Goal: Task Accomplishment & Management: Complete application form

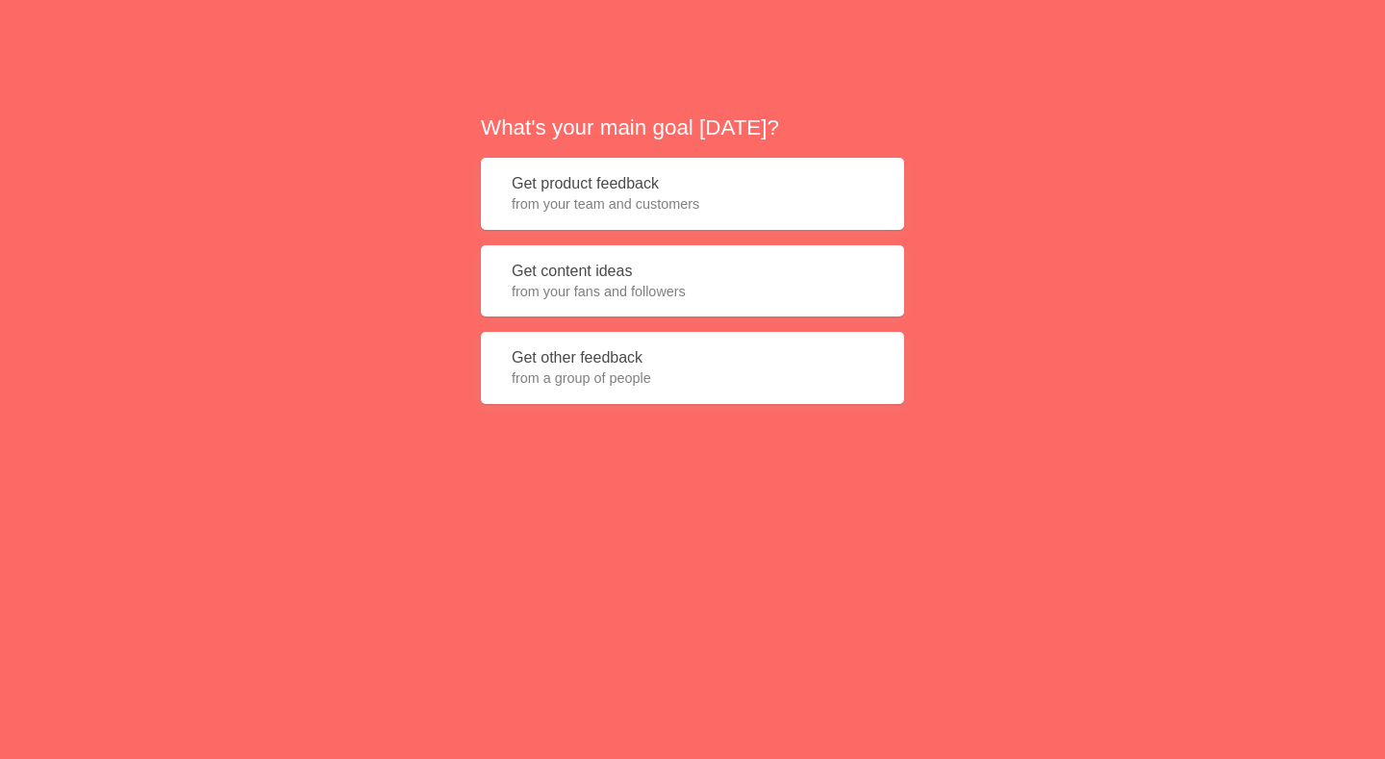
click at [650, 194] on span "from your team and customers" at bounding box center [693, 203] width 362 height 19
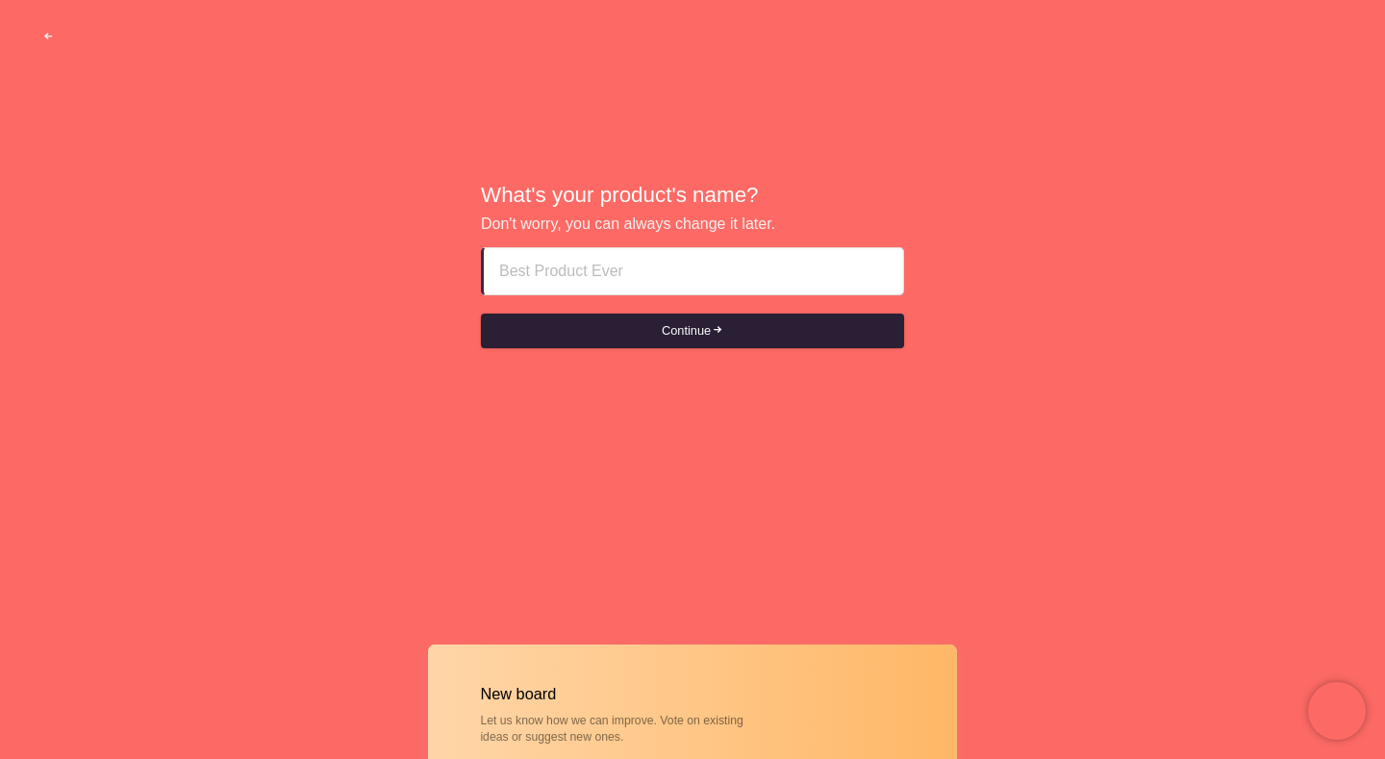
paste input "abu dhabi escorts Choose____OS63SSOI63"
type input "abu dhabi escorts Choose____OS63SSOI63"
click at [657, 330] on button "Continue" at bounding box center [692, 331] width 423 height 35
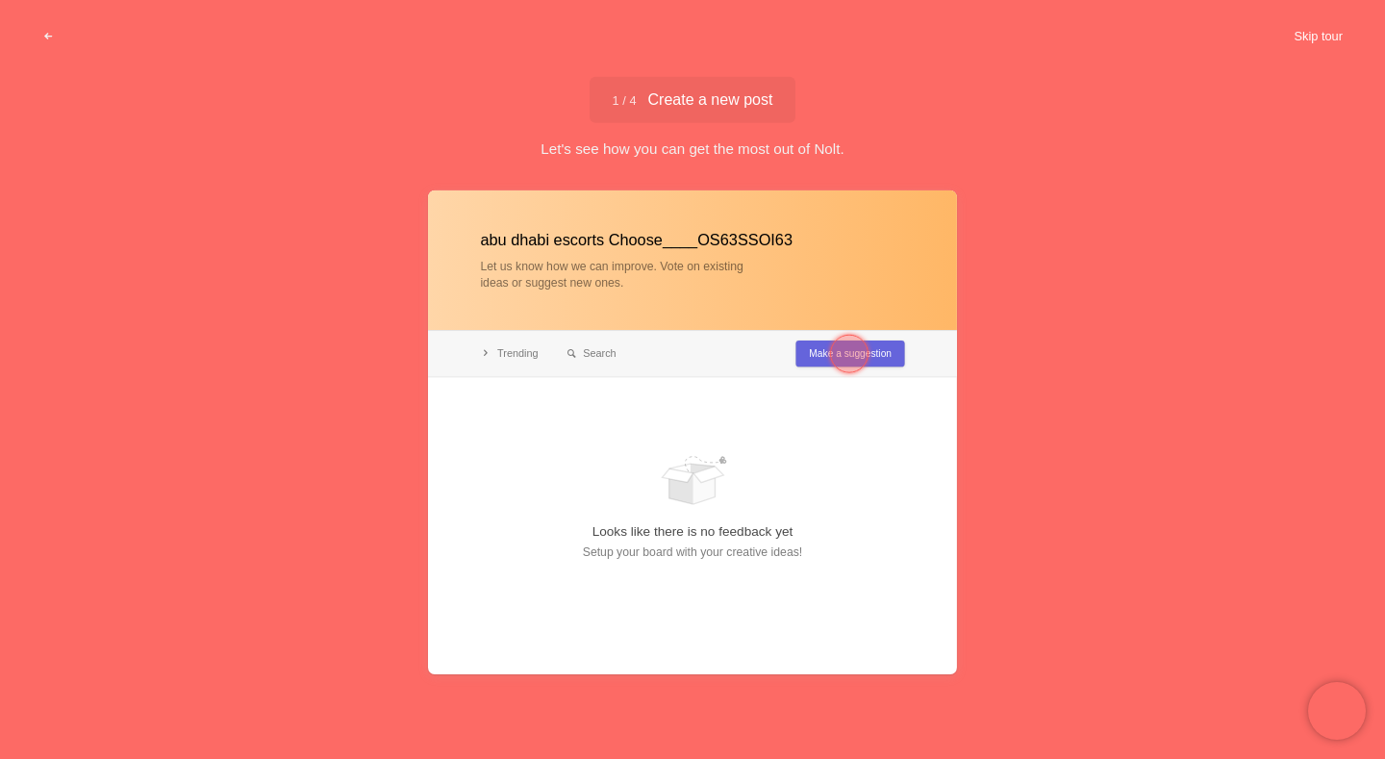
click at [1334, 44] on button "Skip tour" at bounding box center [1318, 36] width 95 height 35
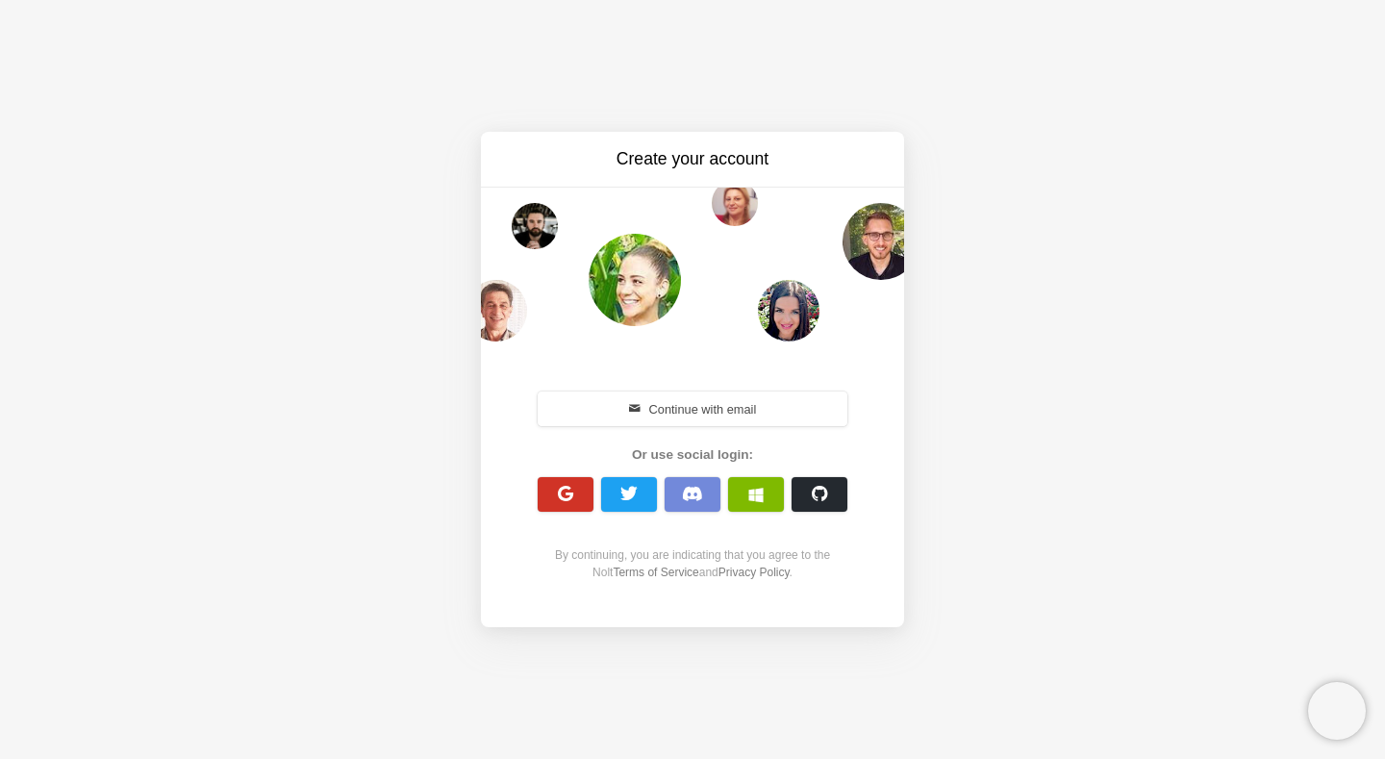
click at [559, 499] on span "button" at bounding box center [566, 494] width 18 height 18
